Goal: Browse casually

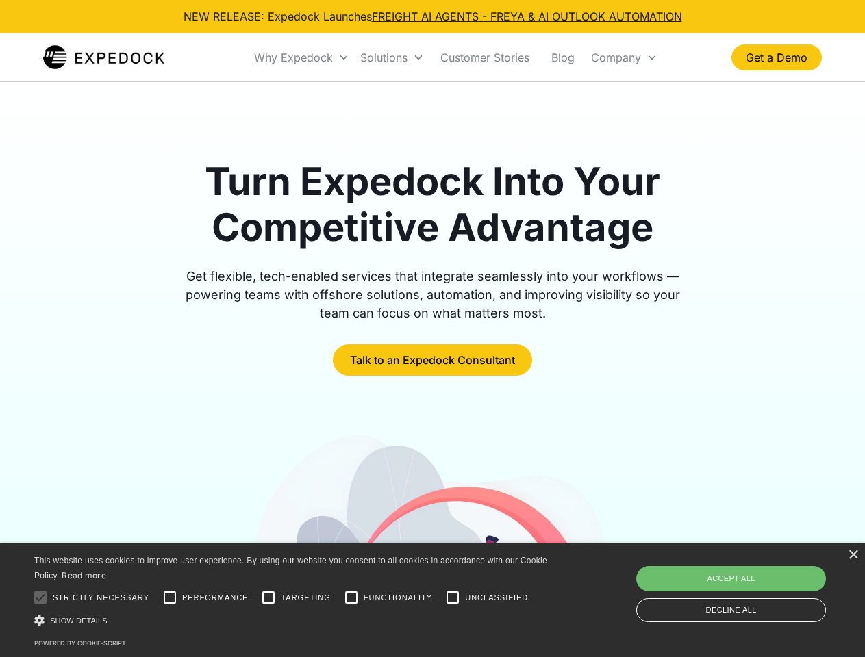
click at [302, 58] on div "Why Expedock" at bounding box center [293, 58] width 79 height 14
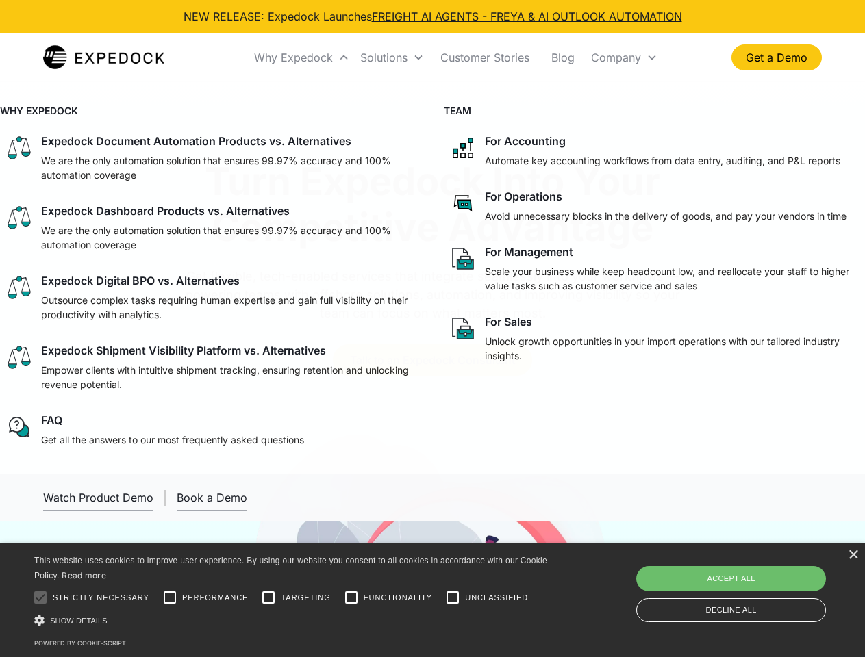
click at [392, 58] on div "Solutions" at bounding box center [383, 58] width 47 height 14
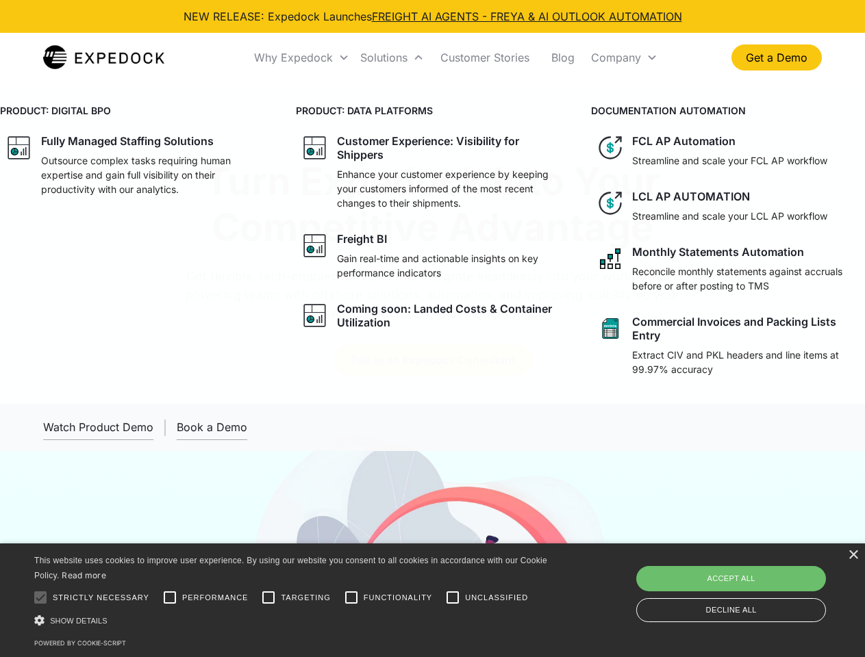
click at [624, 58] on div "Company" at bounding box center [616, 58] width 50 height 14
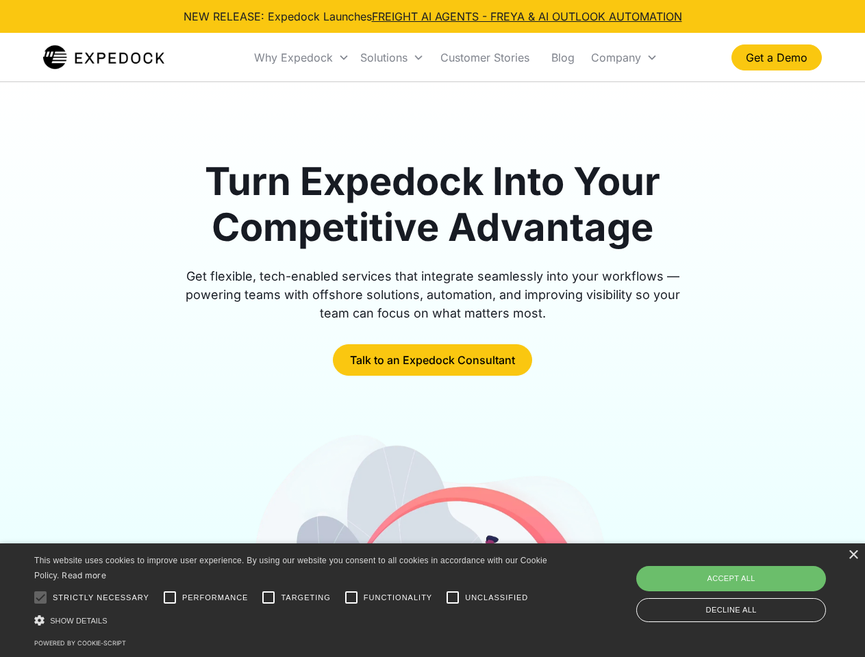
click at [40, 598] on div at bounding box center [40, 597] width 27 height 27
click at [170, 598] on input "Performance" at bounding box center [169, 597] width 27 height 27
checkbox input "true"
click at [268, 598] on input "Targeting" at bounding box center [268, 597] width 27 height 27
checkbox input "true"
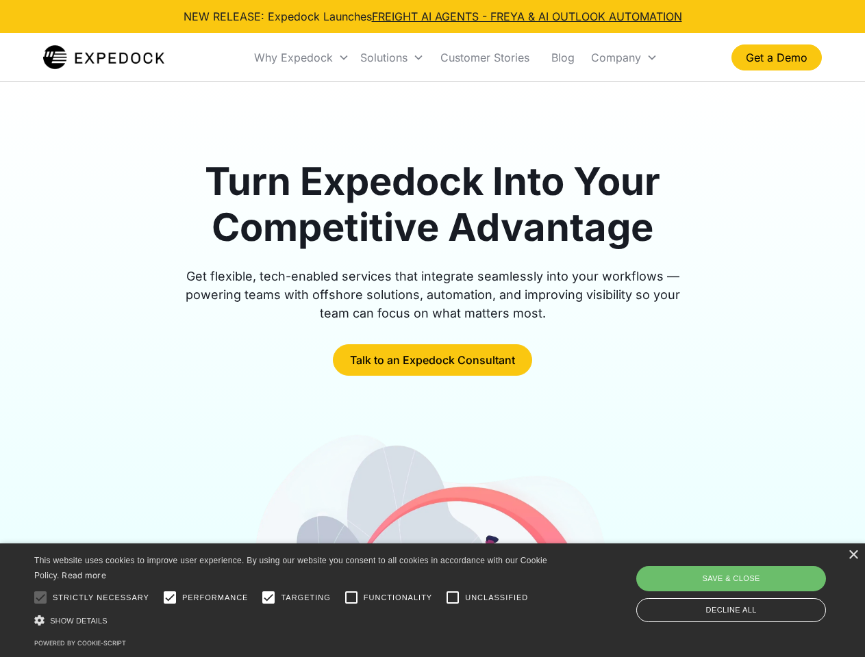
click at [351, 598] on input "Functionality" at bounding box center [351, 597] width 27 height 27
checkbox input "true"
click at [453, 598] on input "Unclassified" at bounding box center [452, 597] width 27 height 27
checkbox input "true"
click at [293, 620] on div "Show details Hide details" at bounding box center [293, 621] width 518 height 14
